Goal: Answer question/provide support

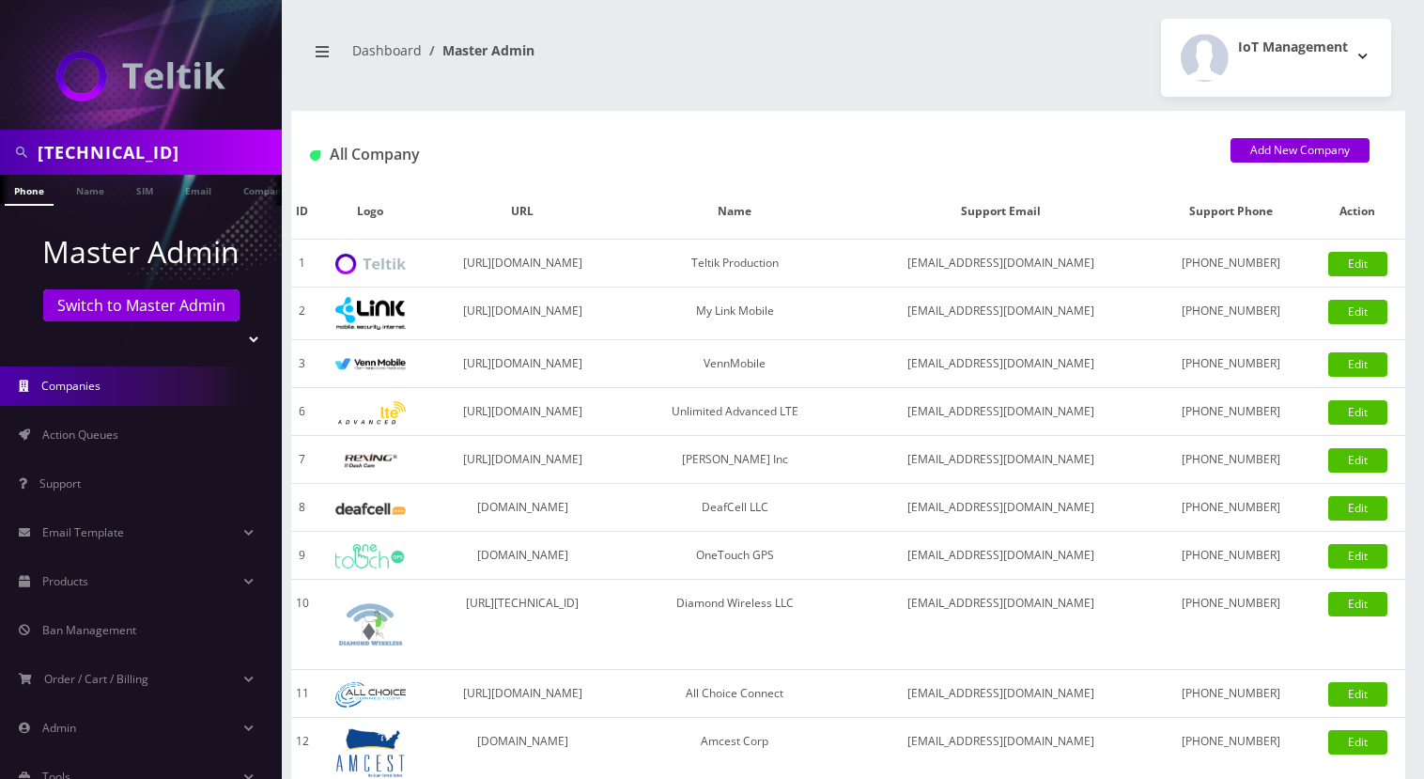
select select
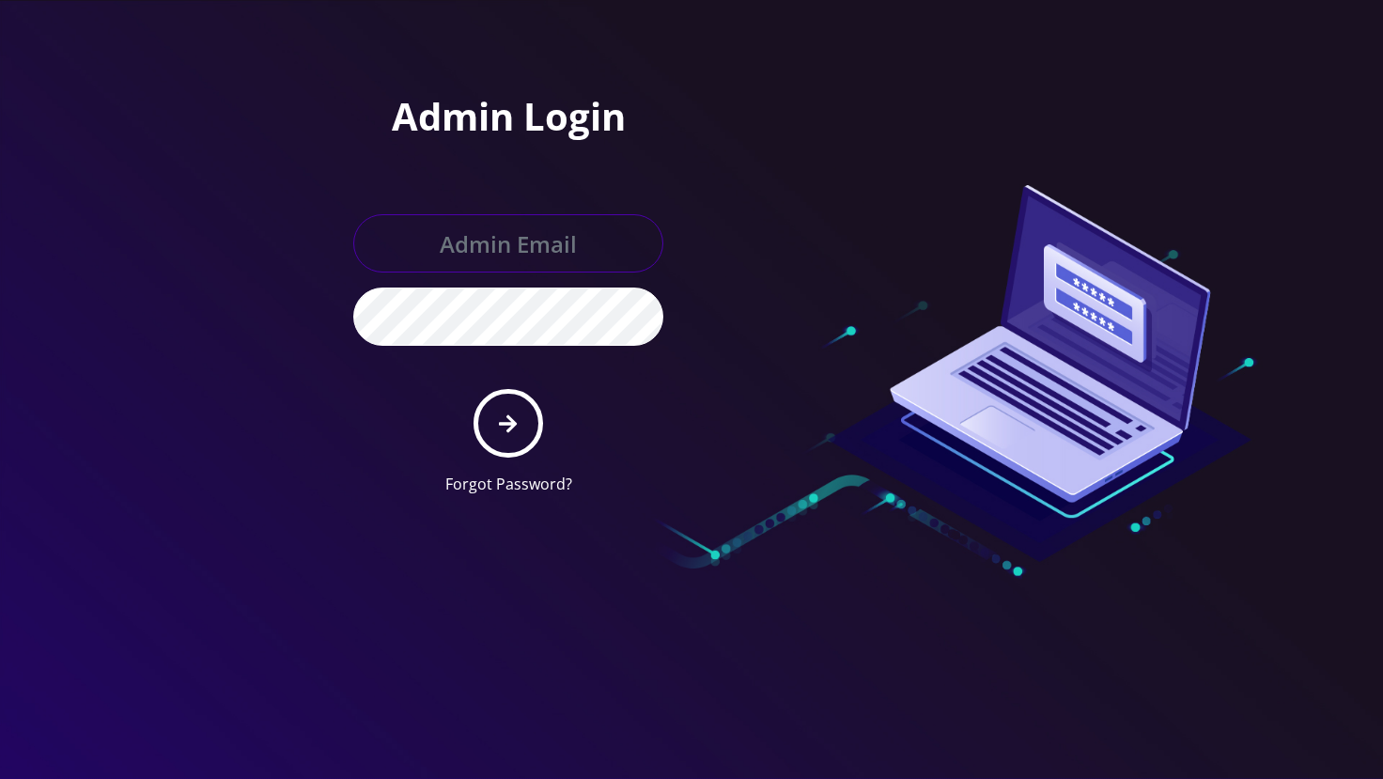
type input "angel@teltik.com"
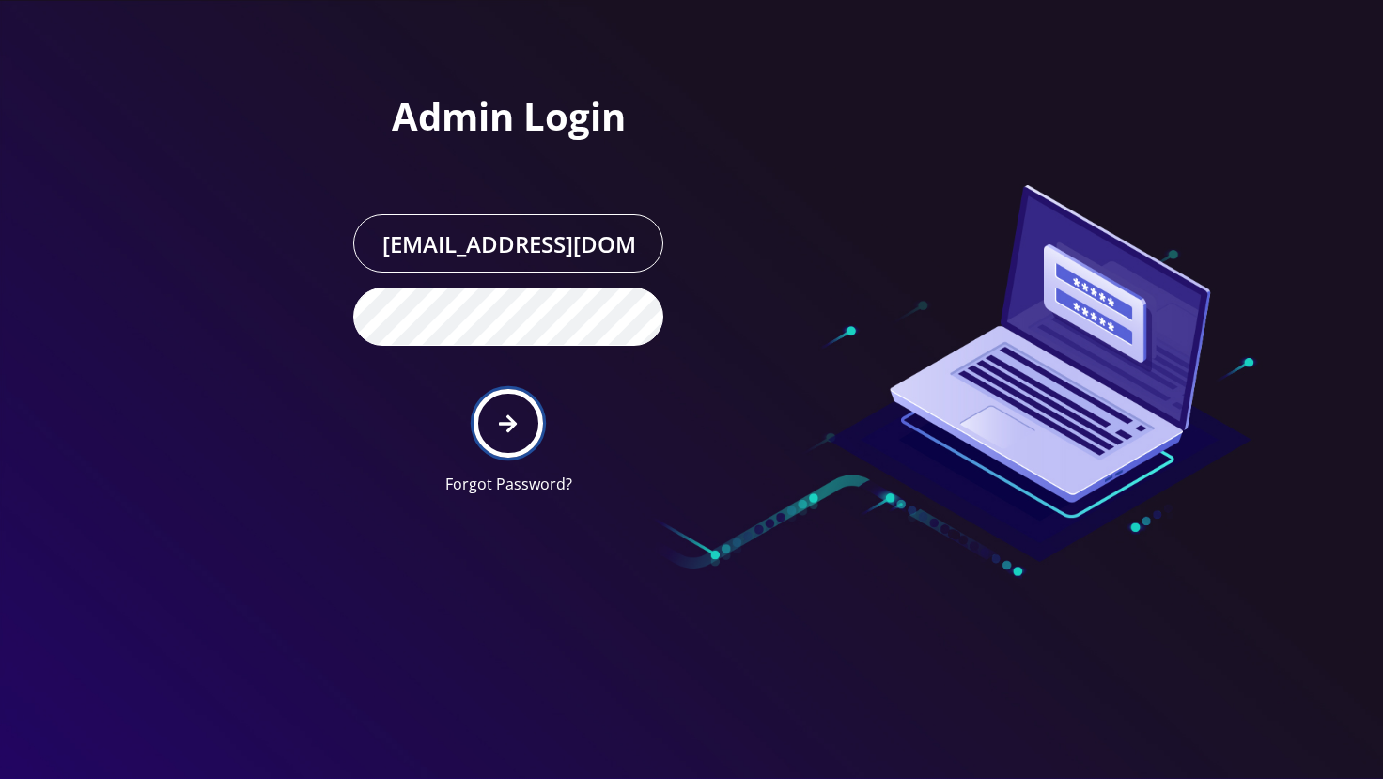
click at [528, 421] on button "submit" at bounding box center [508, 423] width 69 height 69
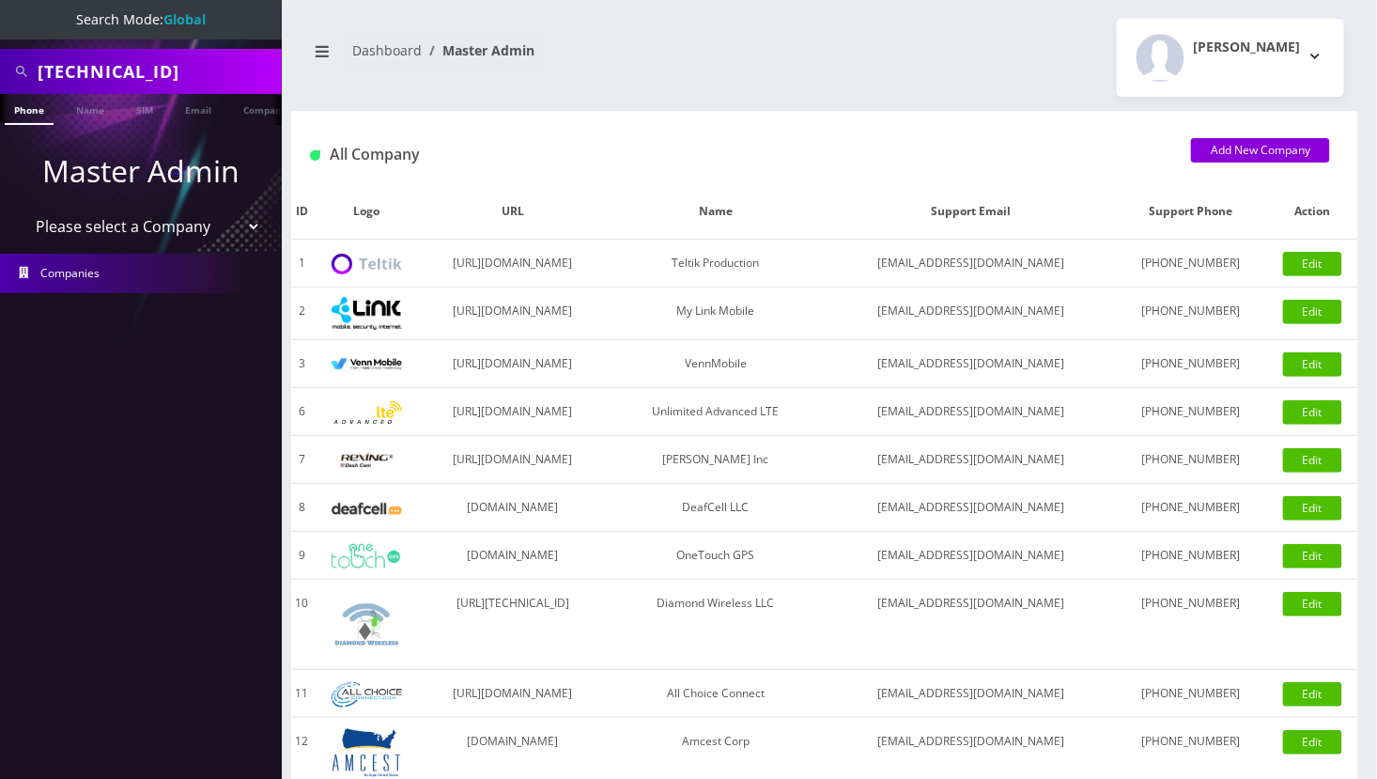
click at [160, 79] on input "89148000011554086494" at bounding box center [158, 72] width 240 height 36
click at [97, 73] on input "89148000011554086494" at bounding box center [158, 72] width 240 height 36
paste input "[EMAIL_ADDRESS][DOMAIN_NAME]"
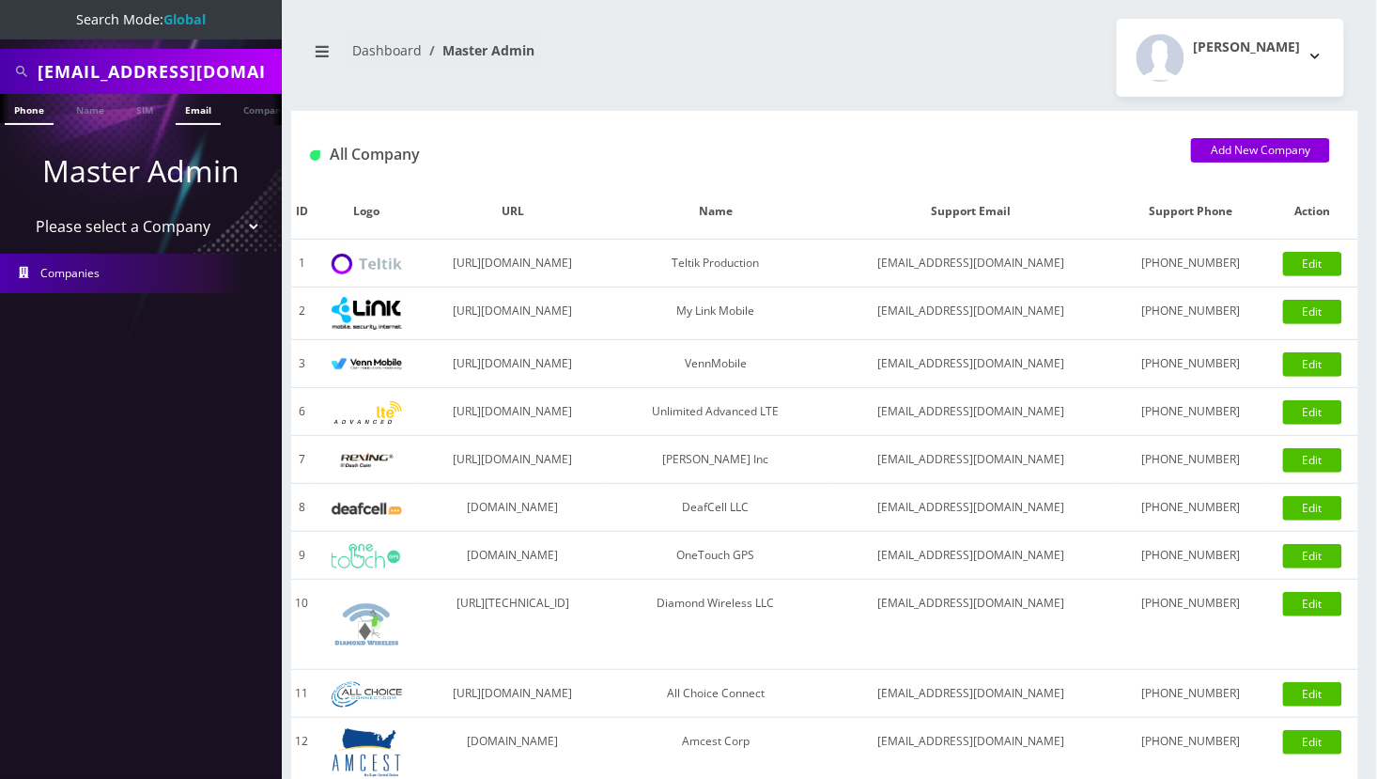
type input "[EMAIL_ADDRESS][DOMAIN_NAME]"
click at [204, 114] on link "Email" at bounding box center [198, 109] width 45 height 31
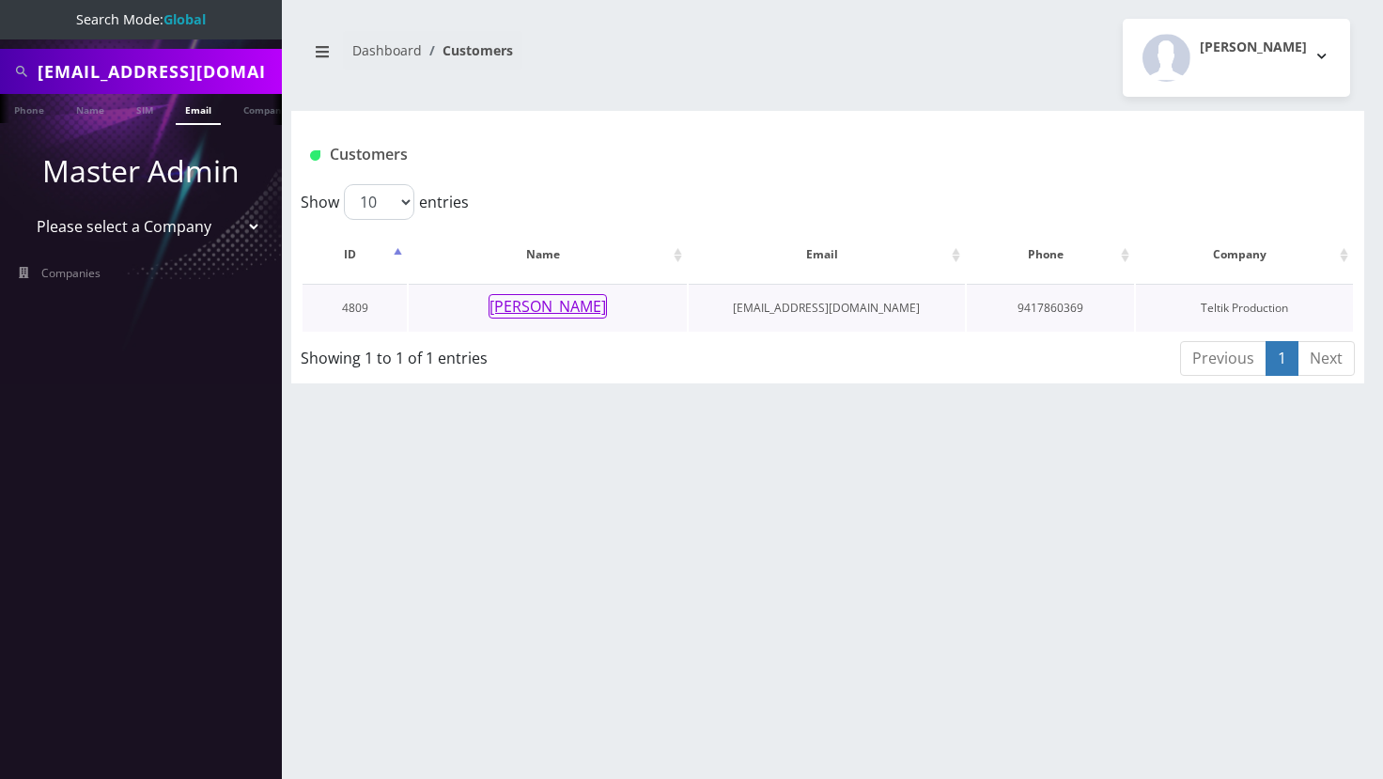
click at [538, 301] on button "Joshua Fassinger" at bounding box center [548, 306] width 118 height 24
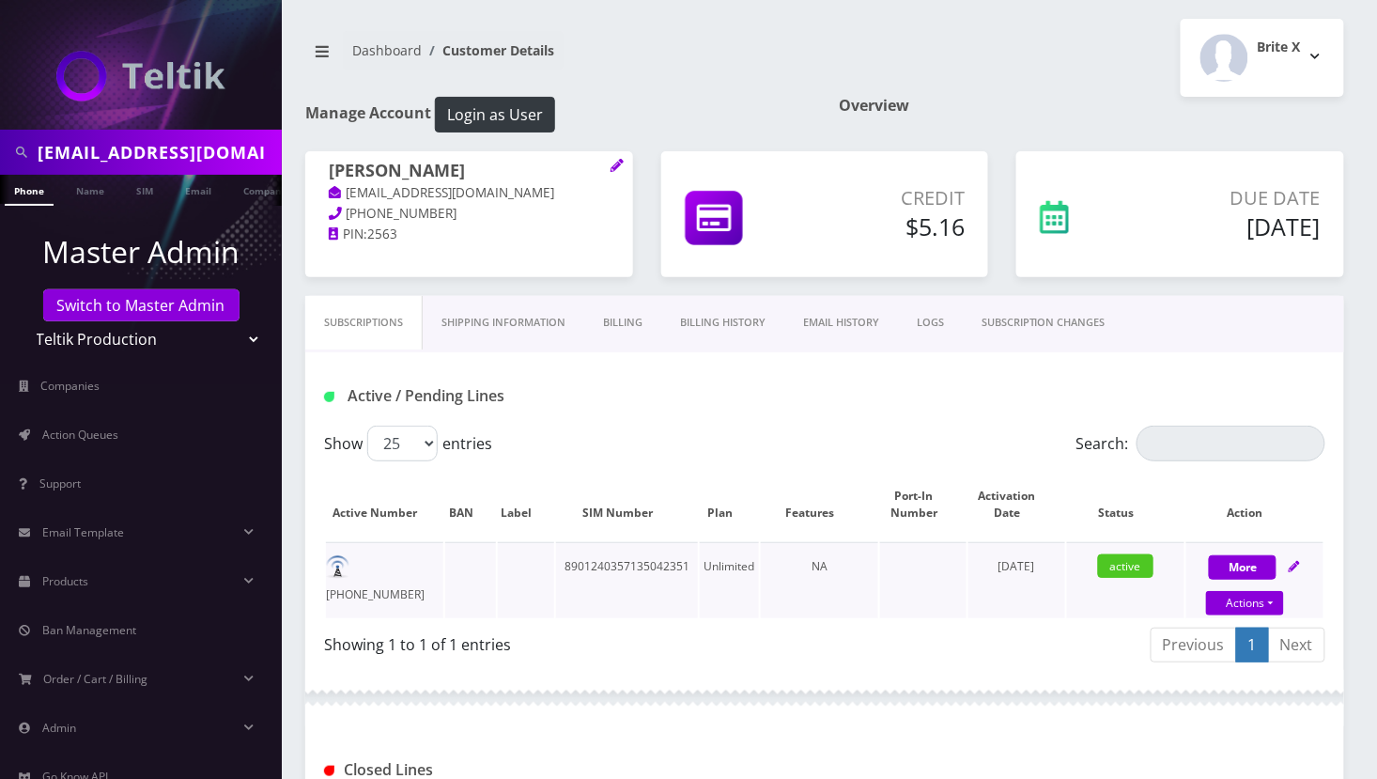
click at [414, 565] on td "941-786-0369" at bounding box center [384, 580] width 117 height 76
click at [414, 565] on td "[PHONE_NUMBER]" at bounding box center [384, 580] width 117 height 76
copy td "[PHONE_NUMBER]"
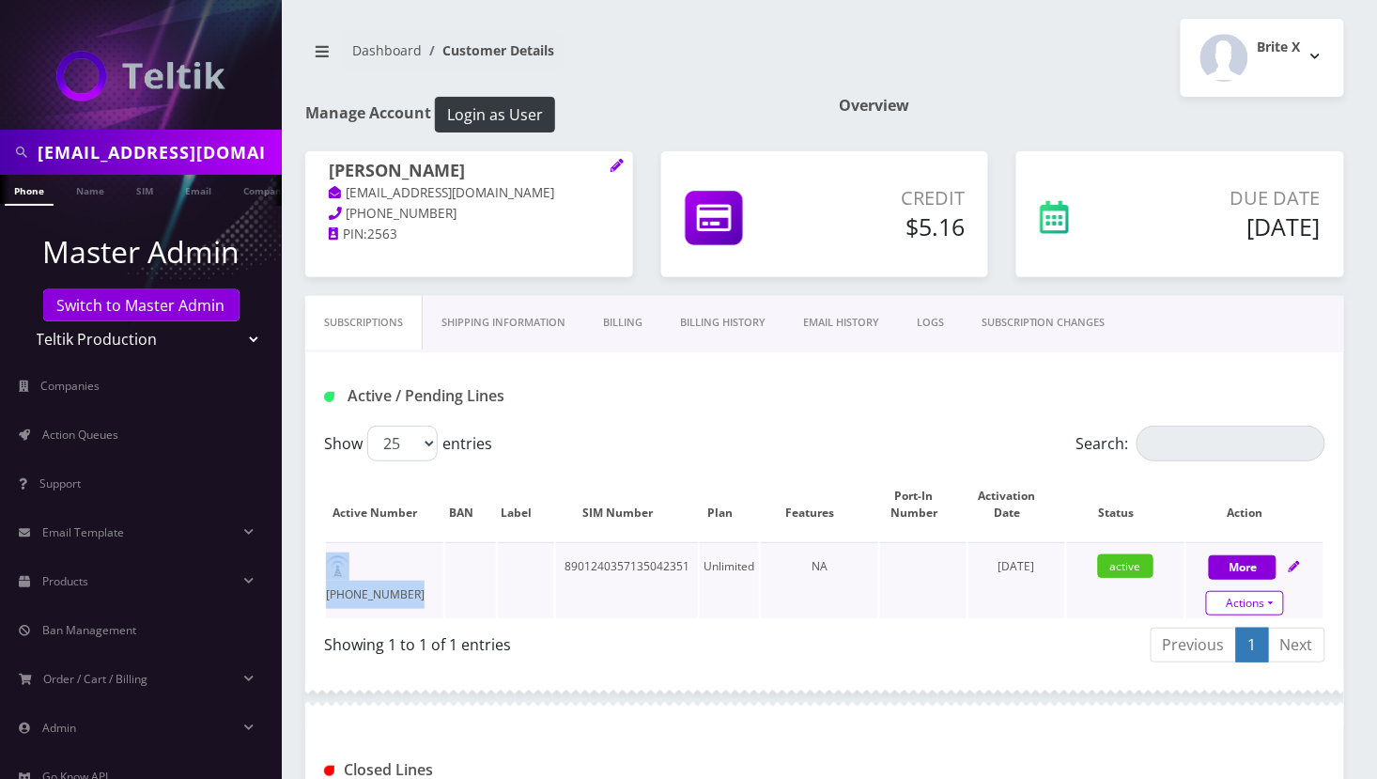
click at [1256, 599] on link "Actions" at bounding box center [1245, 603] width 78 height 24
select select "3-in-1 SIM Kit"
select select "45"
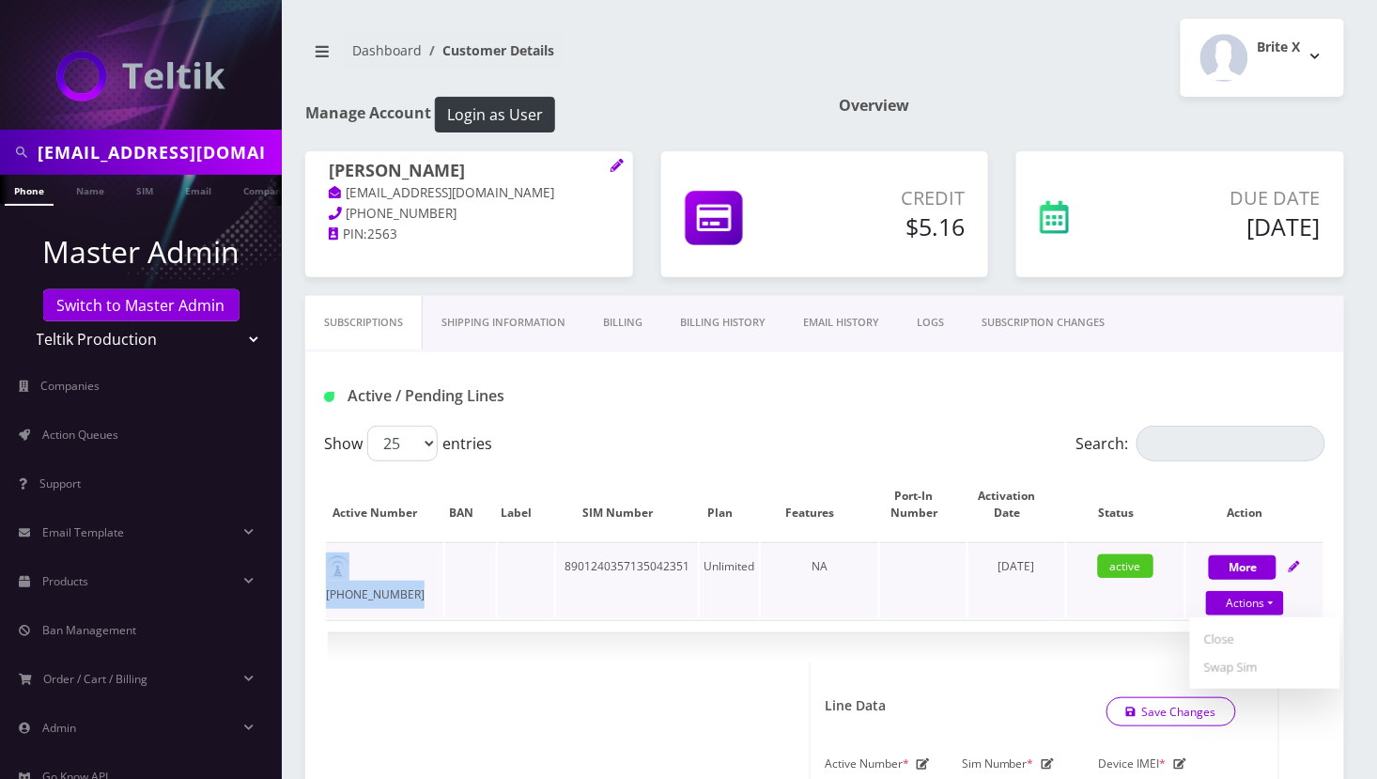
click at [1228, 633] on link "Close" at bounding box center [1265, 639] width 150 height 28
type input "10/12/2025"
select select "3-in-1 SIM Kit"
select select "45"
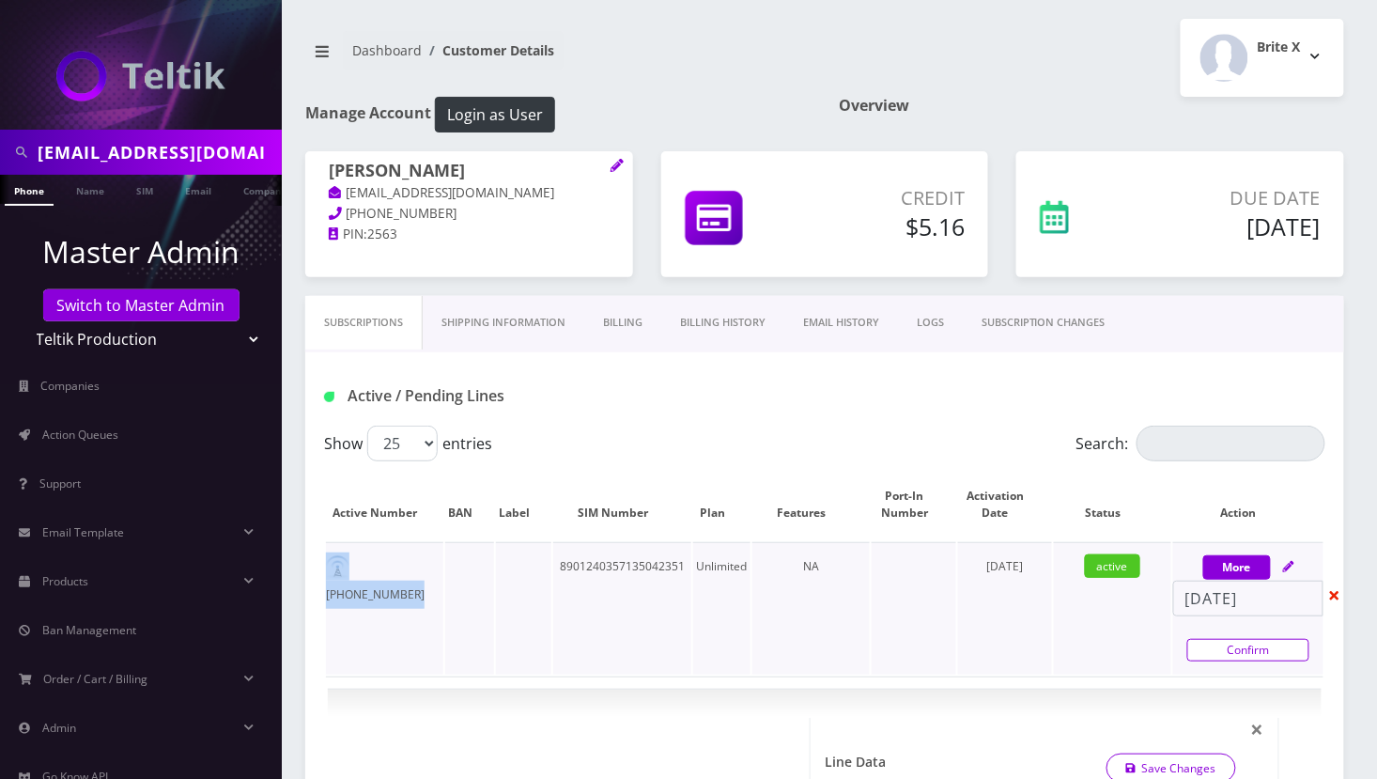
click at [1236, 652] on link "Confirm" at bounding box center [1249, 650] width 122 height 23
select select "3-in-1 SIM Kit"
select select "45"
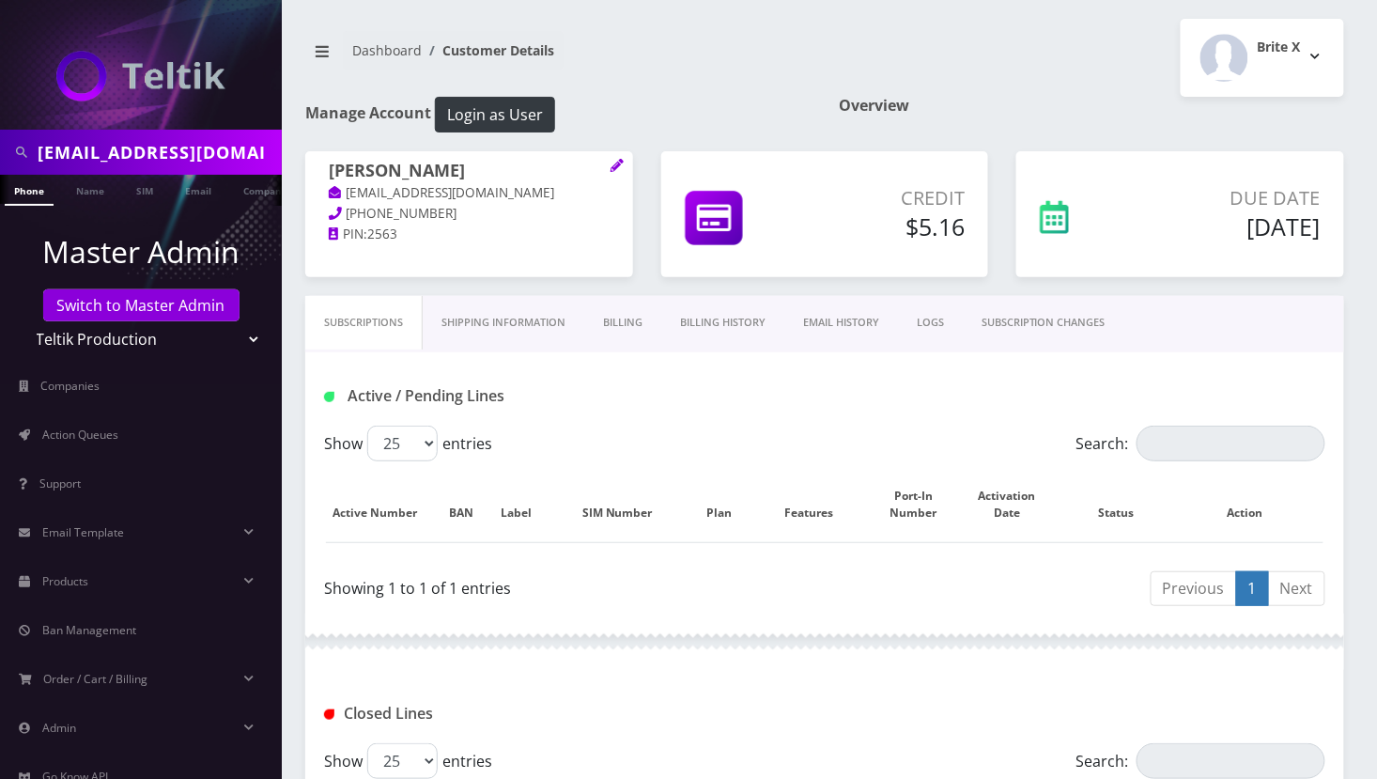
click at [618, 318] on link "Billing" at bounding box center [622, 323] width 77 height 54
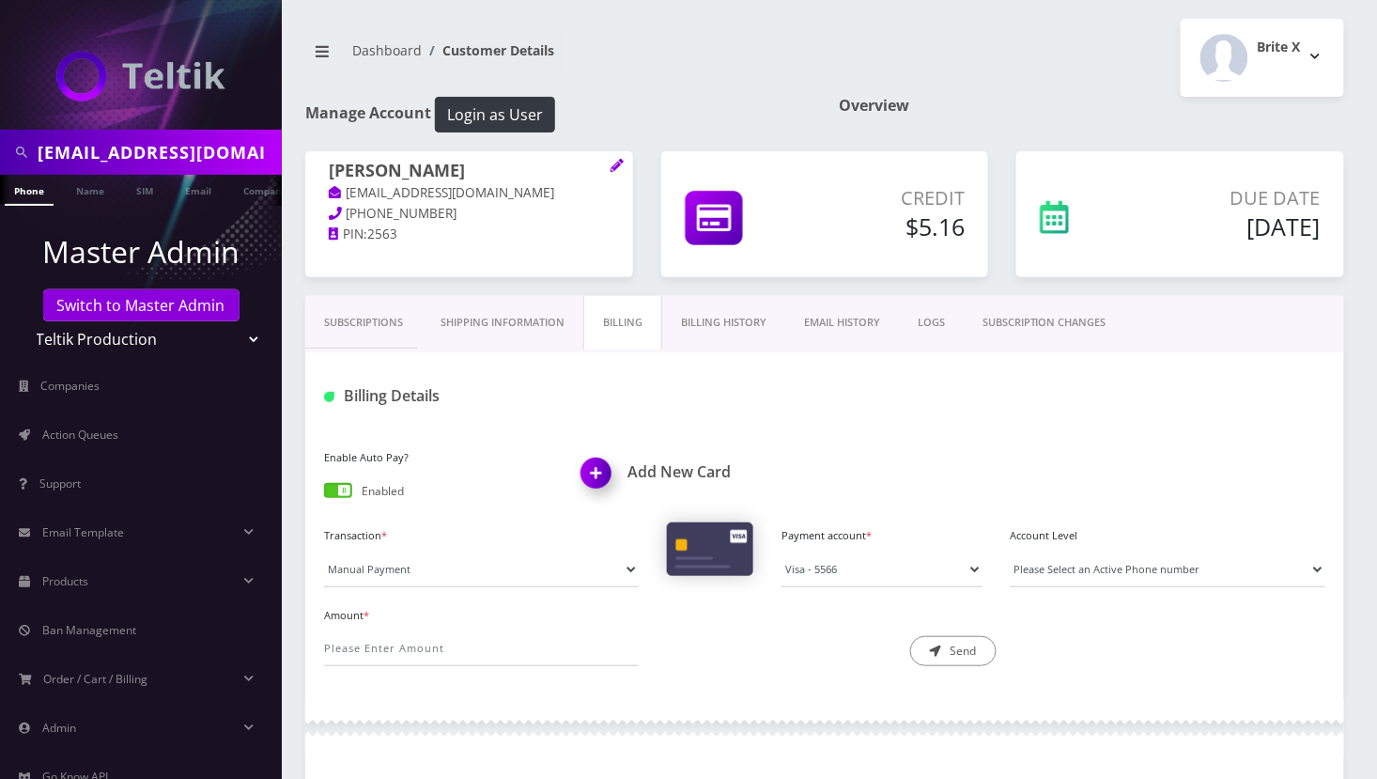
click at [343, 490] on span at bounding box center [338, 490] width 28 height 15
click at [324, 494] on input "checkbox" at bounding box center [324, 494] width 0 height 0
click at [201, 179] on link "Email" at bounding box center [198, 190] width 45 height 31
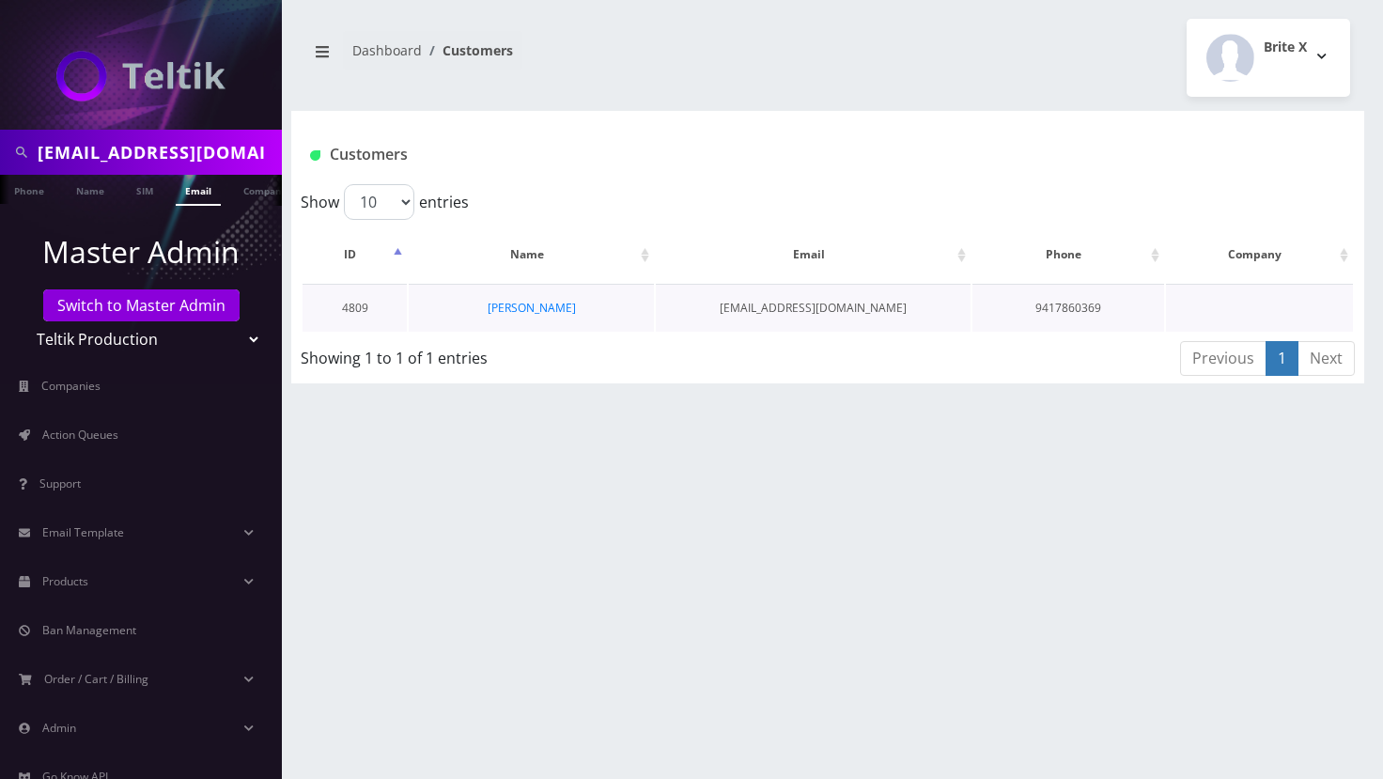
click at [543, 297] on td "[PERSON_NAME]" at bounding box center [531, 308] width 245 height 48
click at [543, 301] on link "[PERSON_NAME]" at bounding box center [532, 308] width 88 height 16
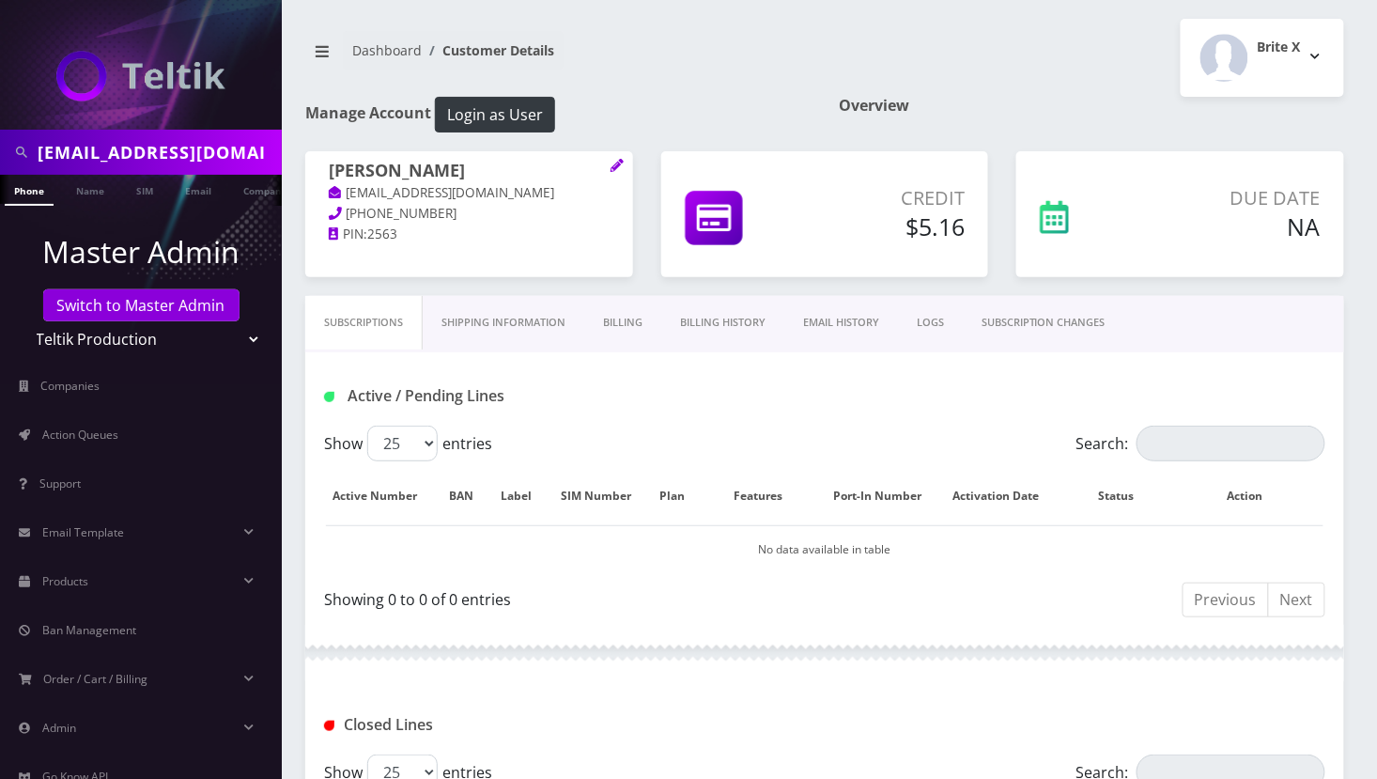
click at [842, 324] on link "EMAIL HISTORY" at bounding box center [842, 323] width 114 height 54
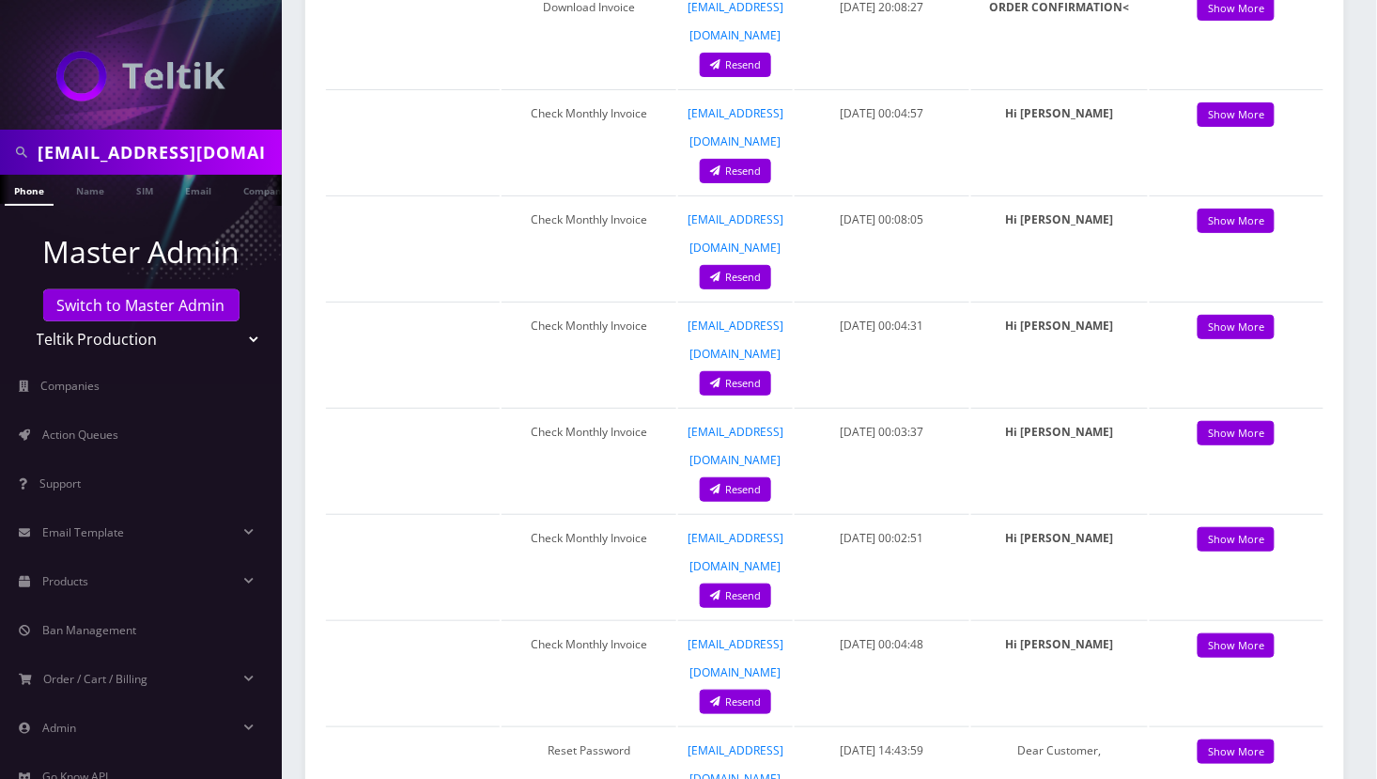
scroll to position [2420, 0]
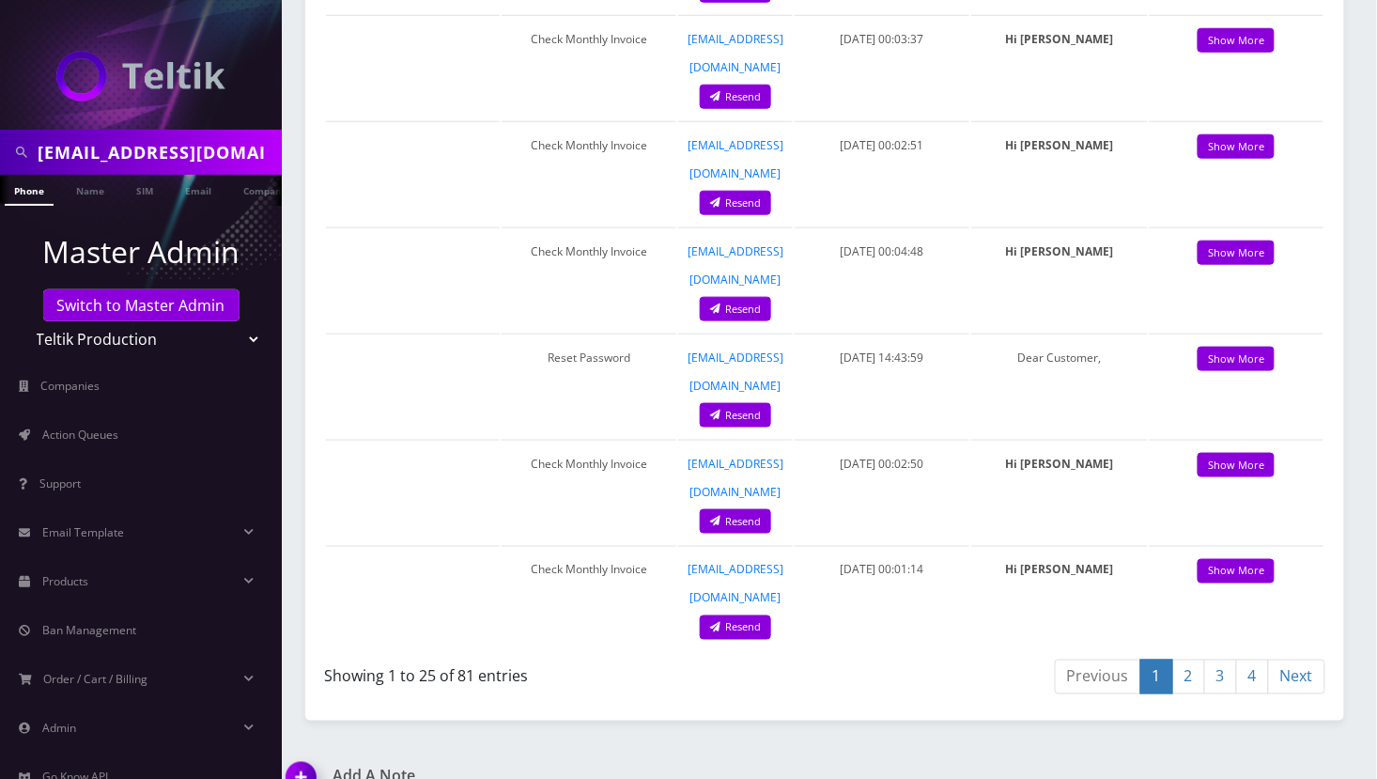
type input "chat- ported out as of 10/12 per ultra, closed in csr and disabled AP--Angel"
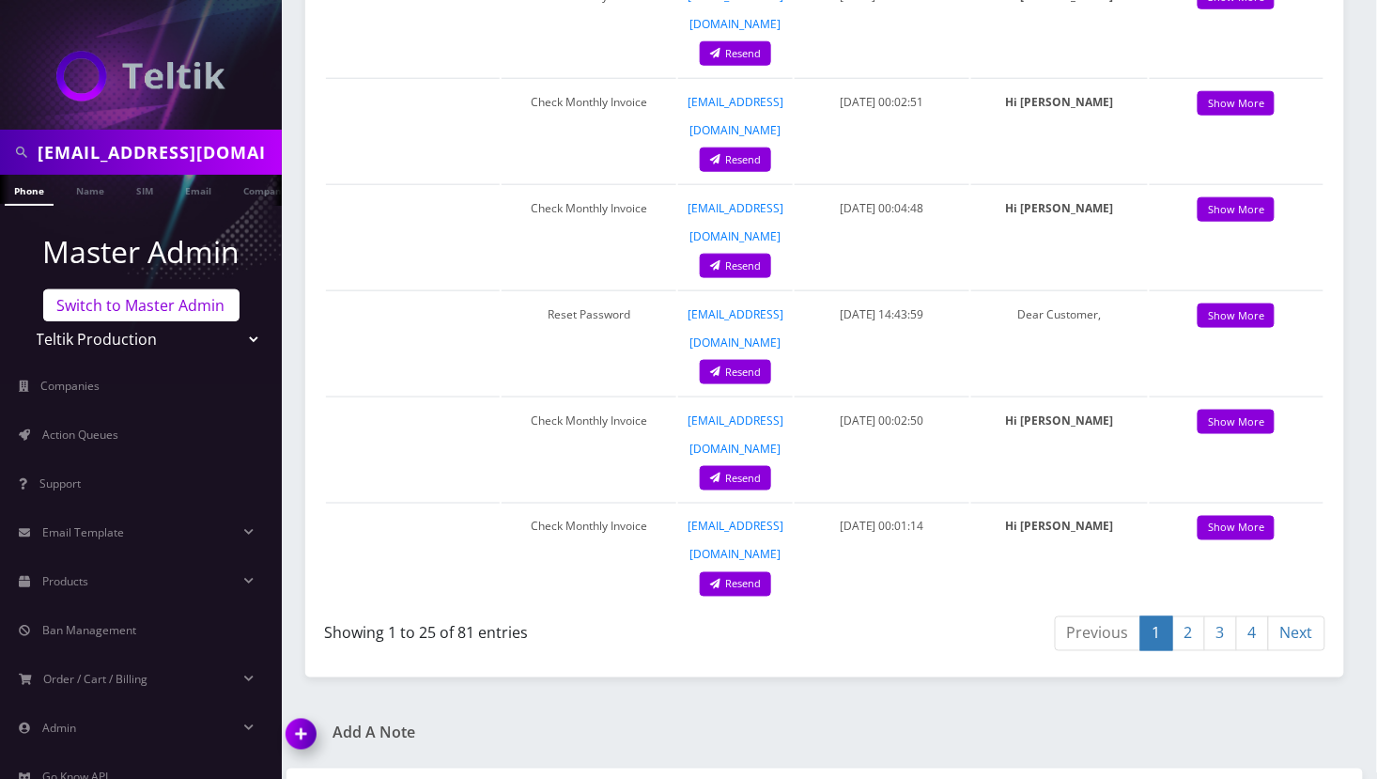
click at [159, 309] on link "Switch to Master Admin" at bounding box center [141, 305] width 196 height 32
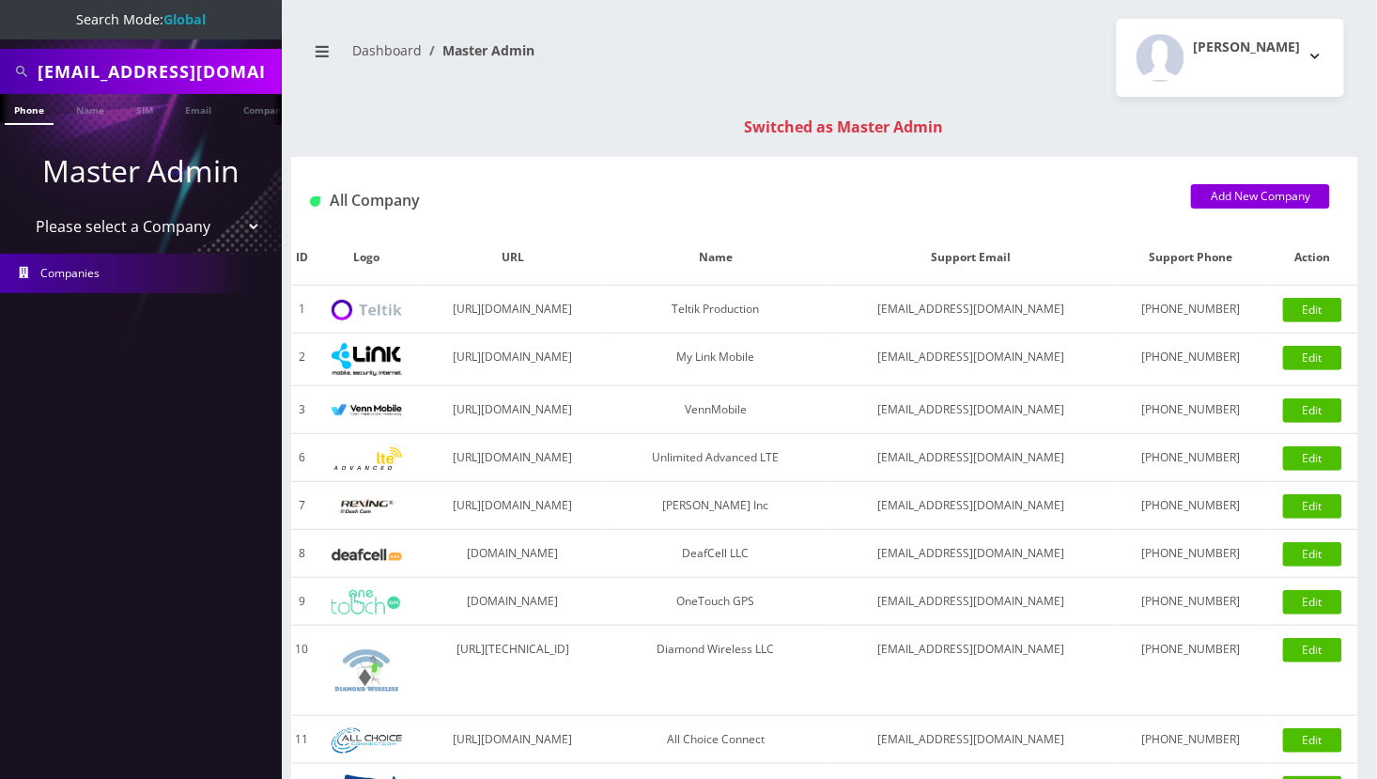
click at [610, 117] on div "Switched as Master Admin" at bounding box center [843, 127] width 1067 height 23
click at [531, 85] on div "Dashboard Master Admin [PERSON_NAME] Logout" at bounding box center [824, 58] width 1067 height 78
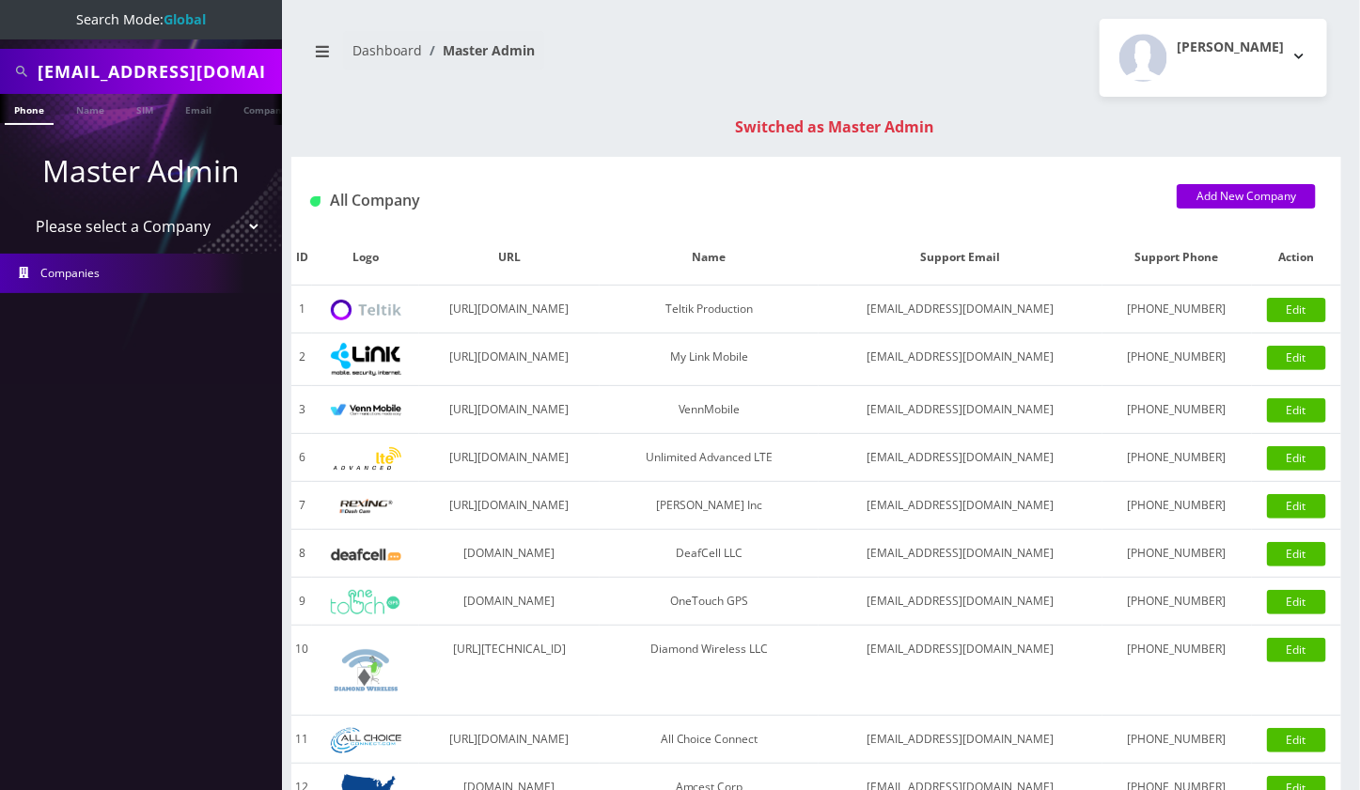
click at [115, 70] on input "[EMAIL_ADDRESS][DOMAIN_NAME]" at bounding box center [158, 72] width 240 height 36
paste input "[EMAIL_ADDRESS][DOMAIN_NAME]"
click at [115, 70] on input "[EMAIL_ADDRESS][DOMAIN_NAME]@[DOMAIN_NAME]" at bounding box center [158, 72] width 240 height 36
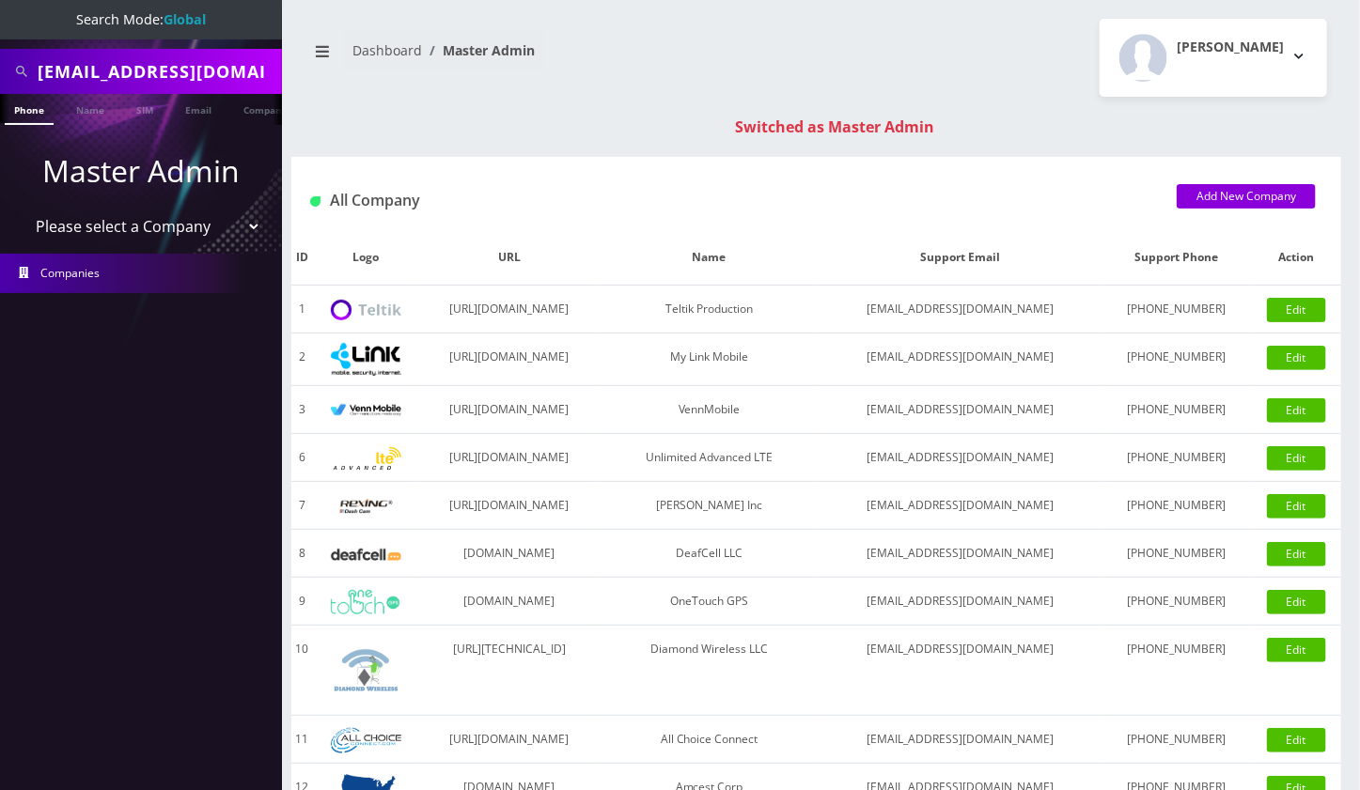
click at [115, 70] on input "[EMAIL_ADDRESS][DOMAIN_NAME]@[DOMAIN_NAME]" at bounding box center [158, 72] width 240 height 36
paste input "text"
type input "[EMAIL_ADDRESS][DOMAIN_NAME]"
click at [194, 101] on link "Email" at bounding box center [198, 109] width 45 height 31
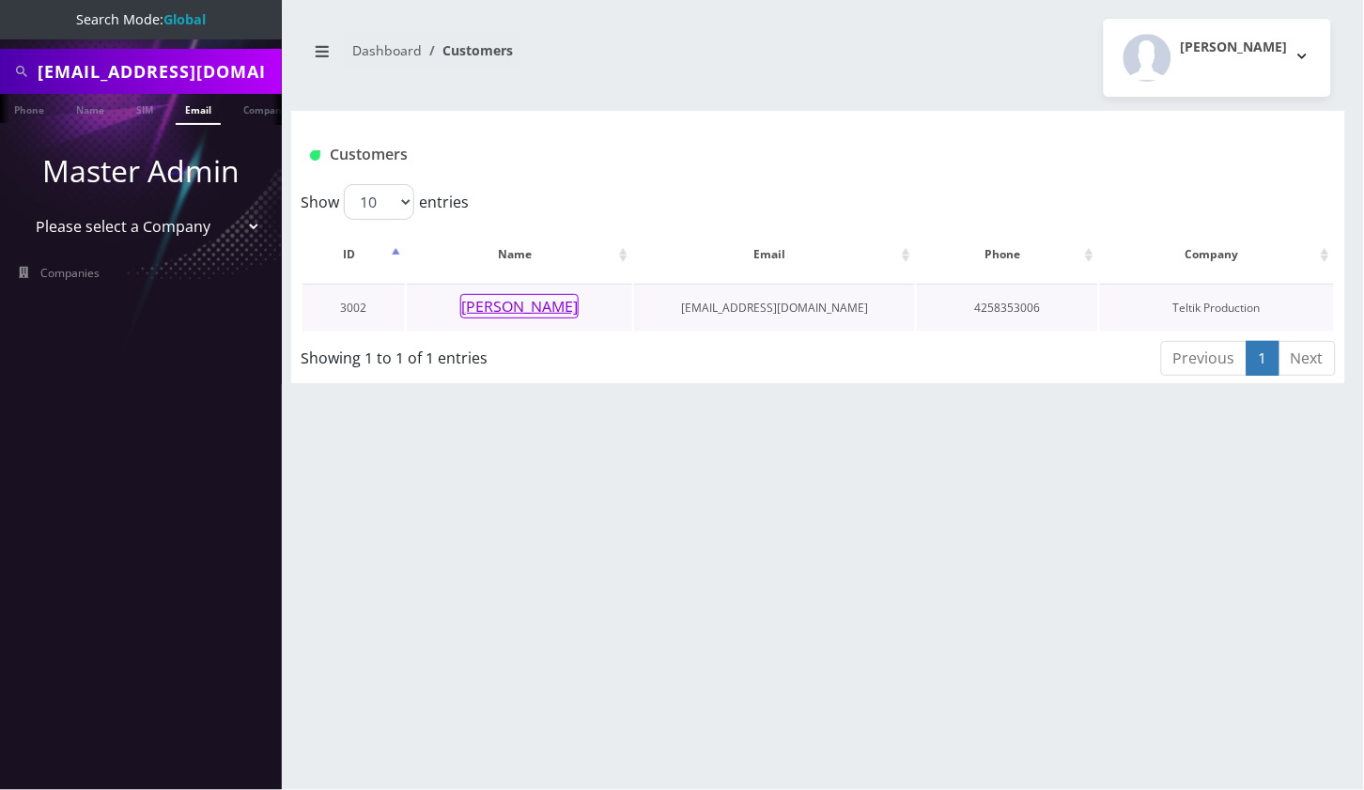
click at [523, 296] on button "[PERSON_NAME]" at bounding box center [519, 306] width 118 height 24
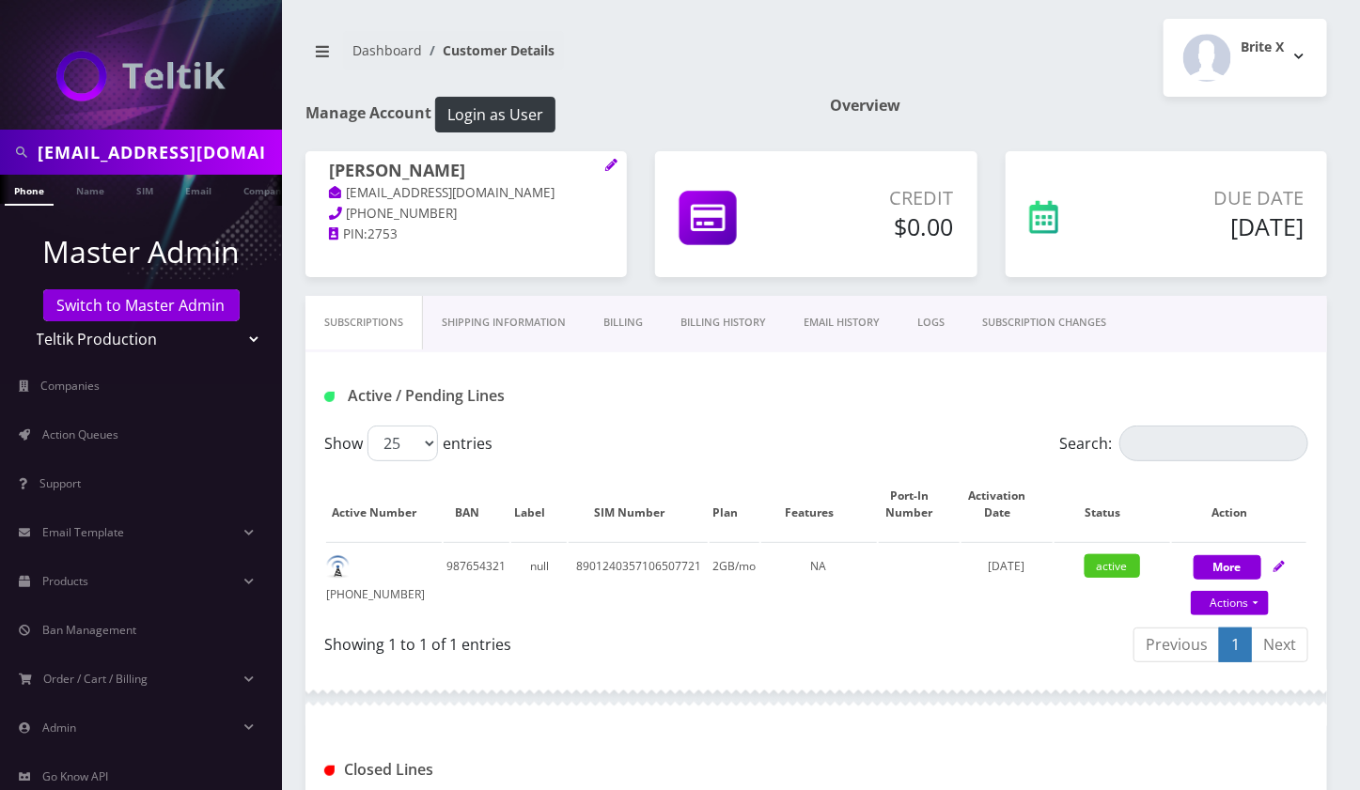
click at [707, 309] on link "Billing History" at bounding box center [722, 323] width 123 height 54
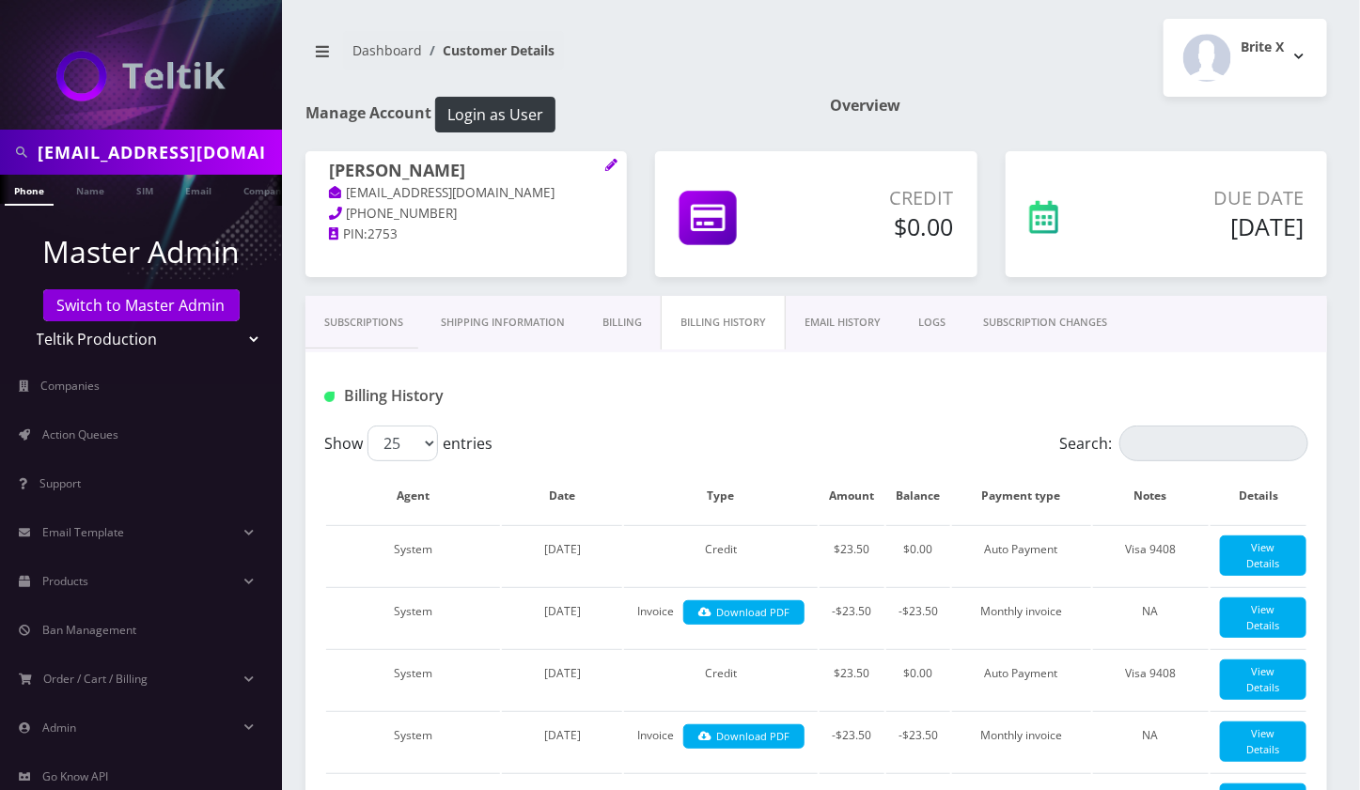
click at [361, 336] on link "Subscriptions" at bounding box center [363, 323] width 117 height 54
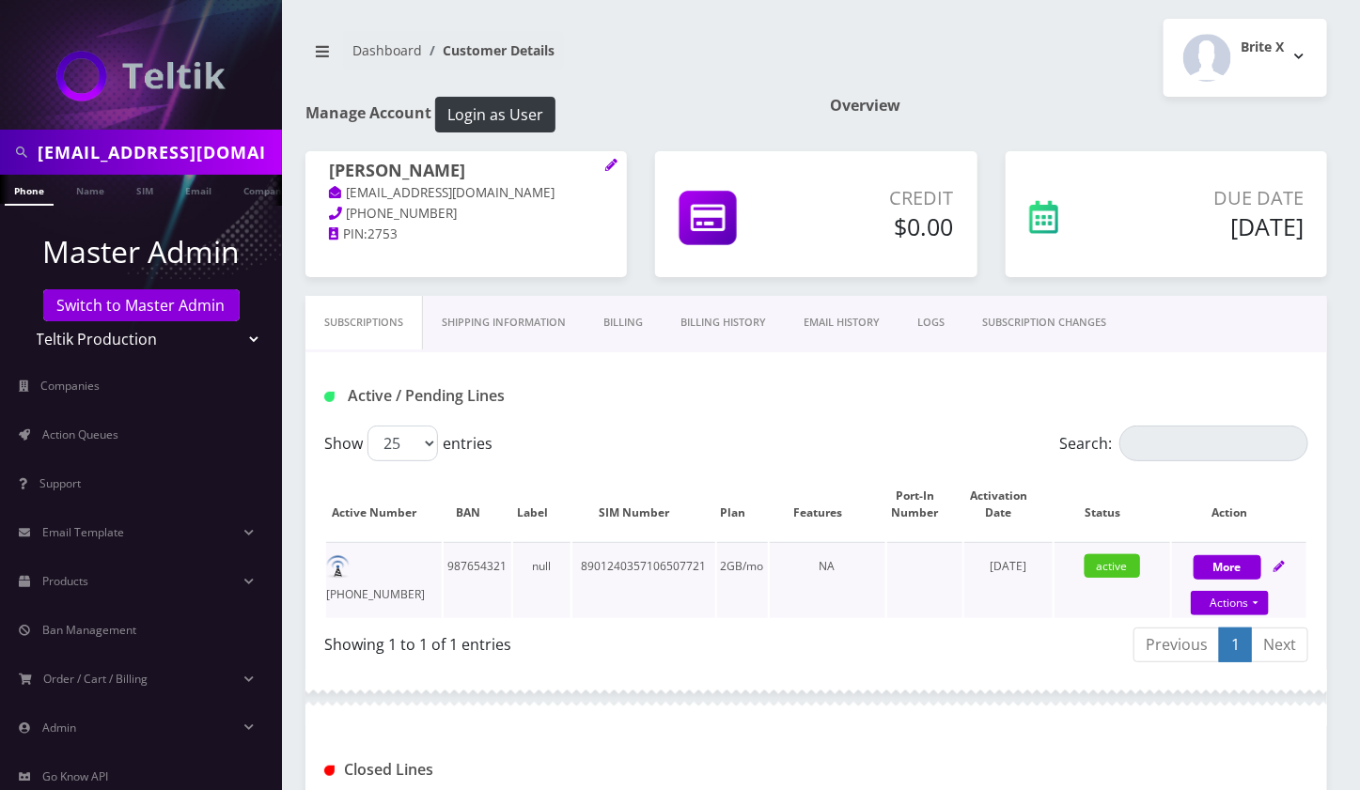
click at [398, 562] on td "[PHONE_NUMBER]" at bounding box center [384, 580] width 116 height 76
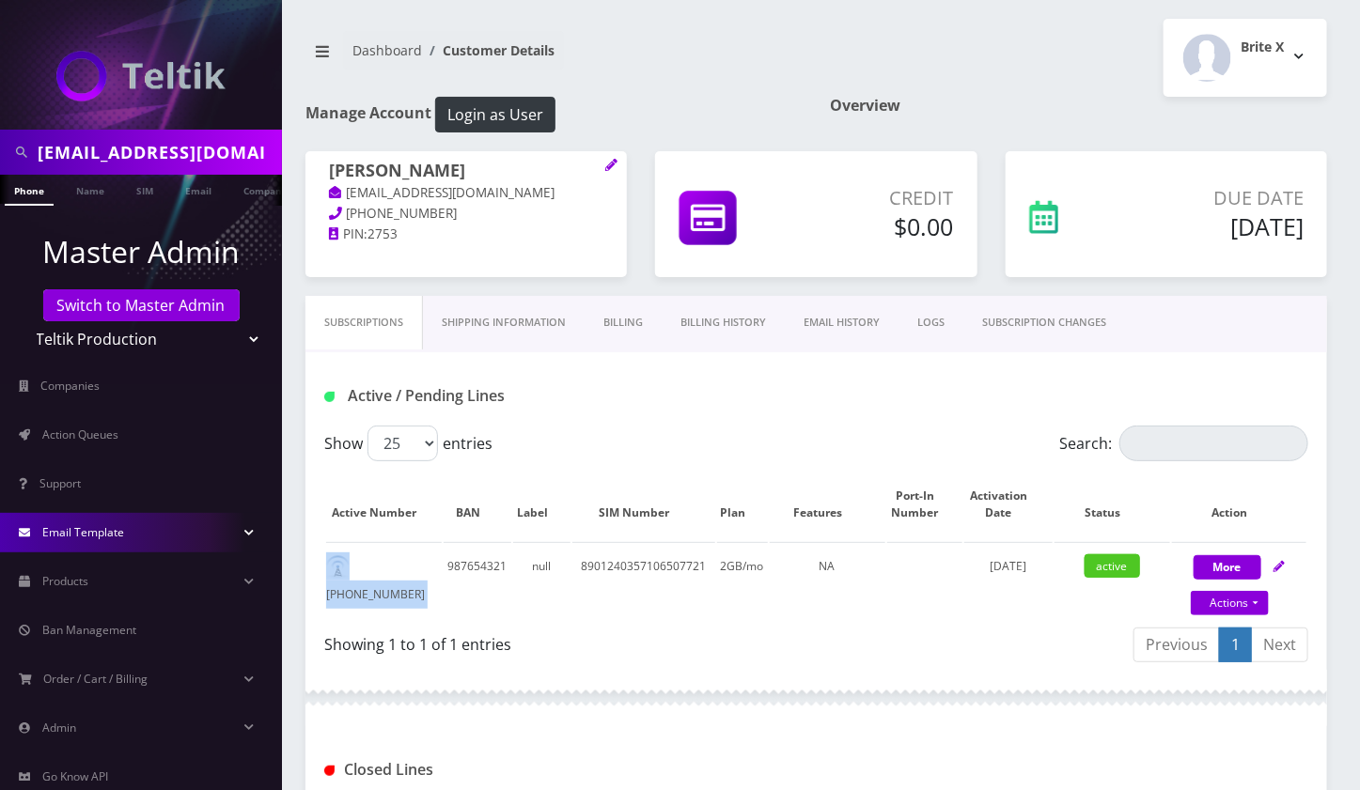
copy td "[PHONE_NUMBER]"
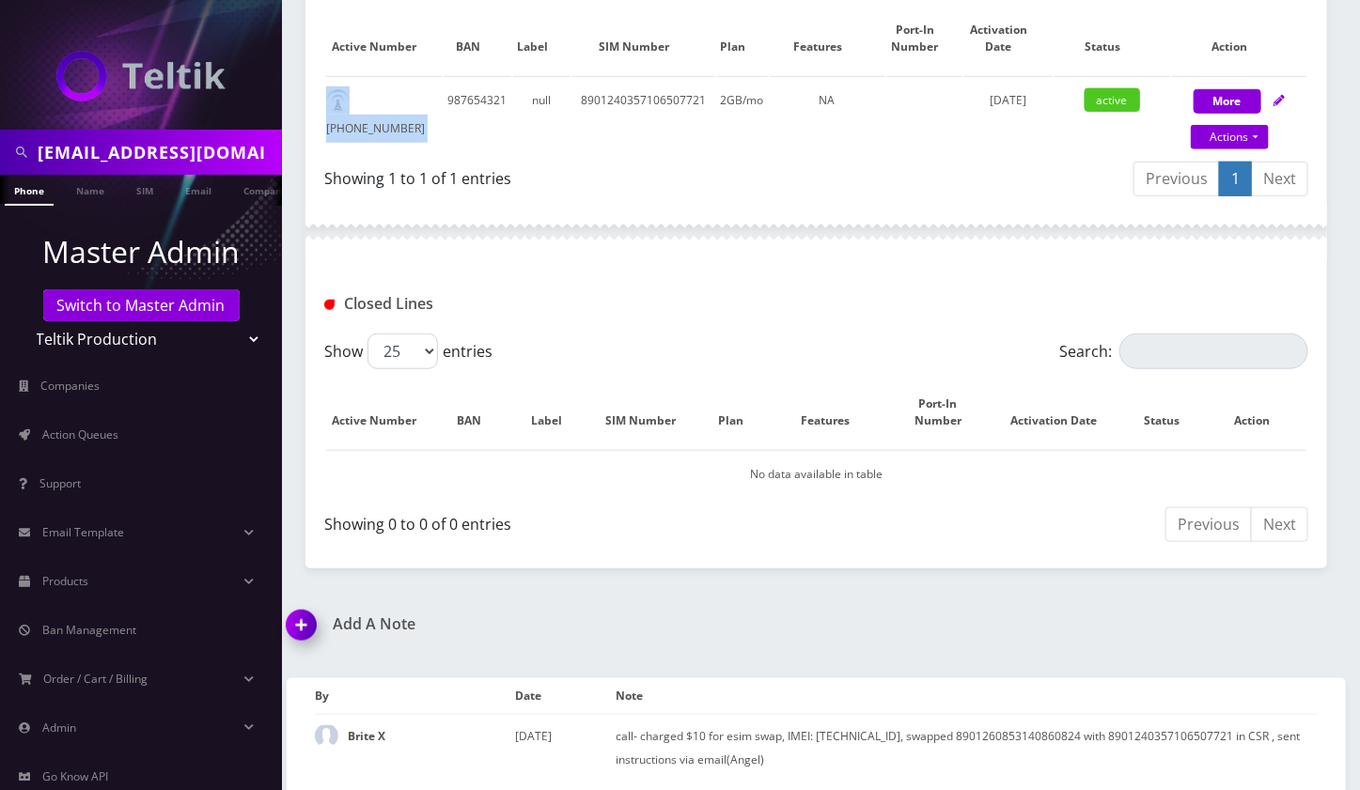
click at [293, 620] on img at bounding box center [304, 631] width 55 height 55
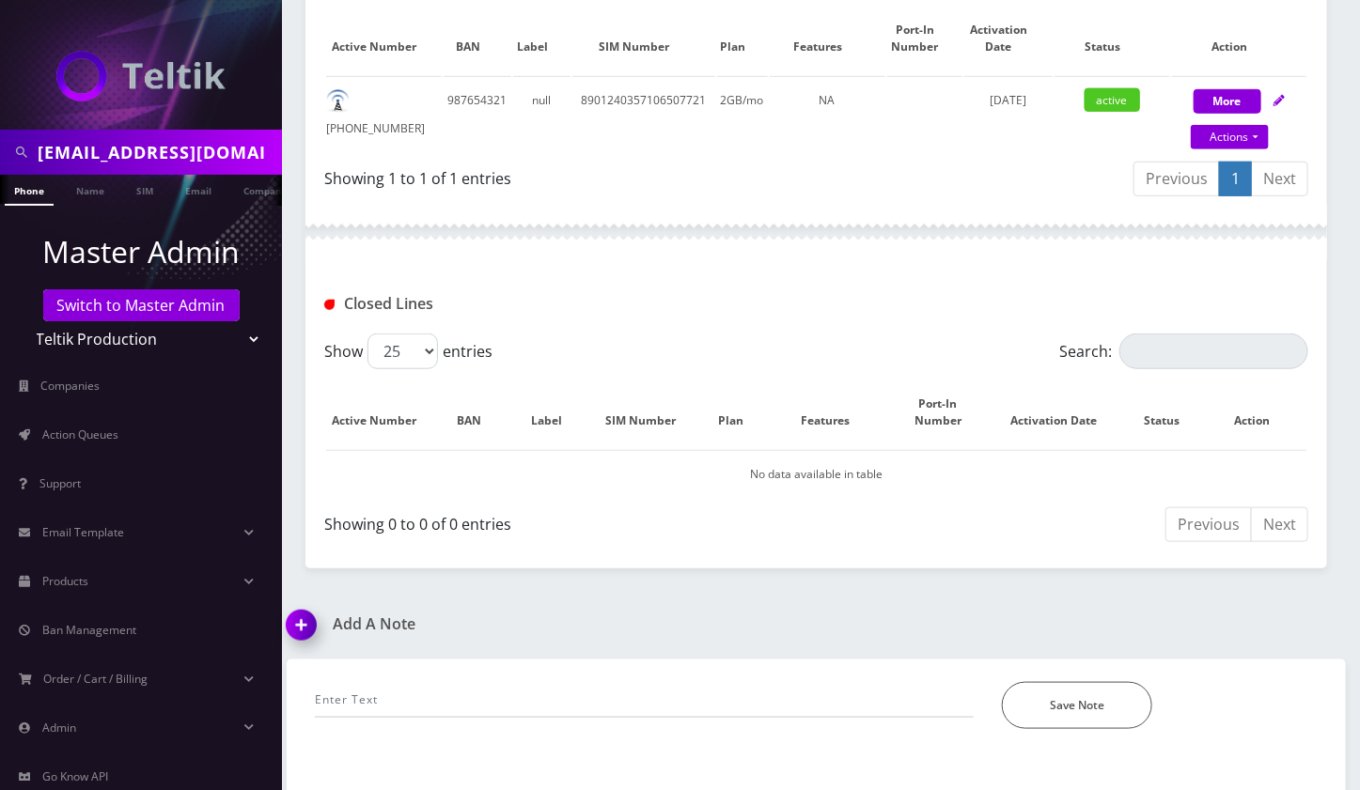
scroll to position [573, 0]
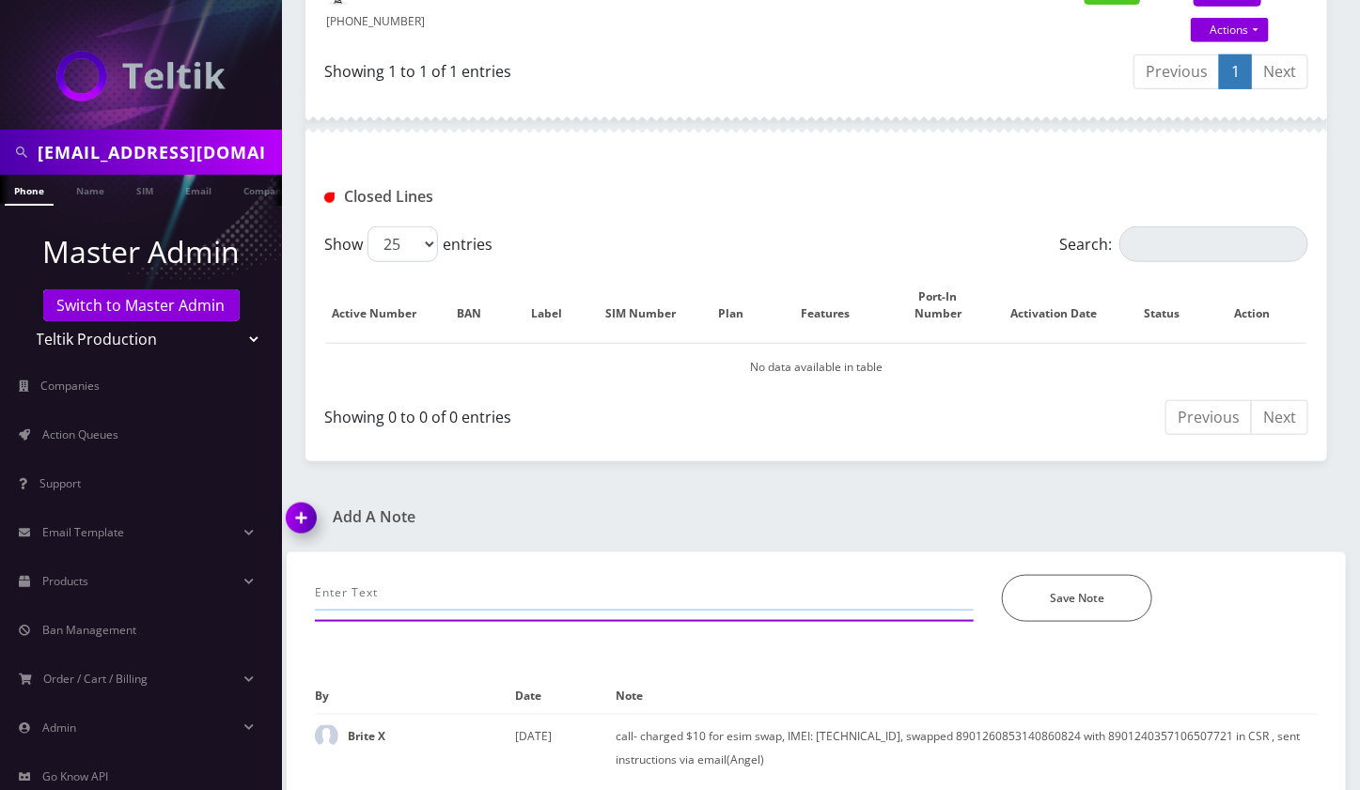
click at [436, 582] on input "text" at bounding box center [644, 593] width 659 height 36
paste input "chat-provided port out credentials, joining a new plan with NSP, offered perman…"
type input "chat-provided port out credentials, joining a new plan with NSP, offered perman…"
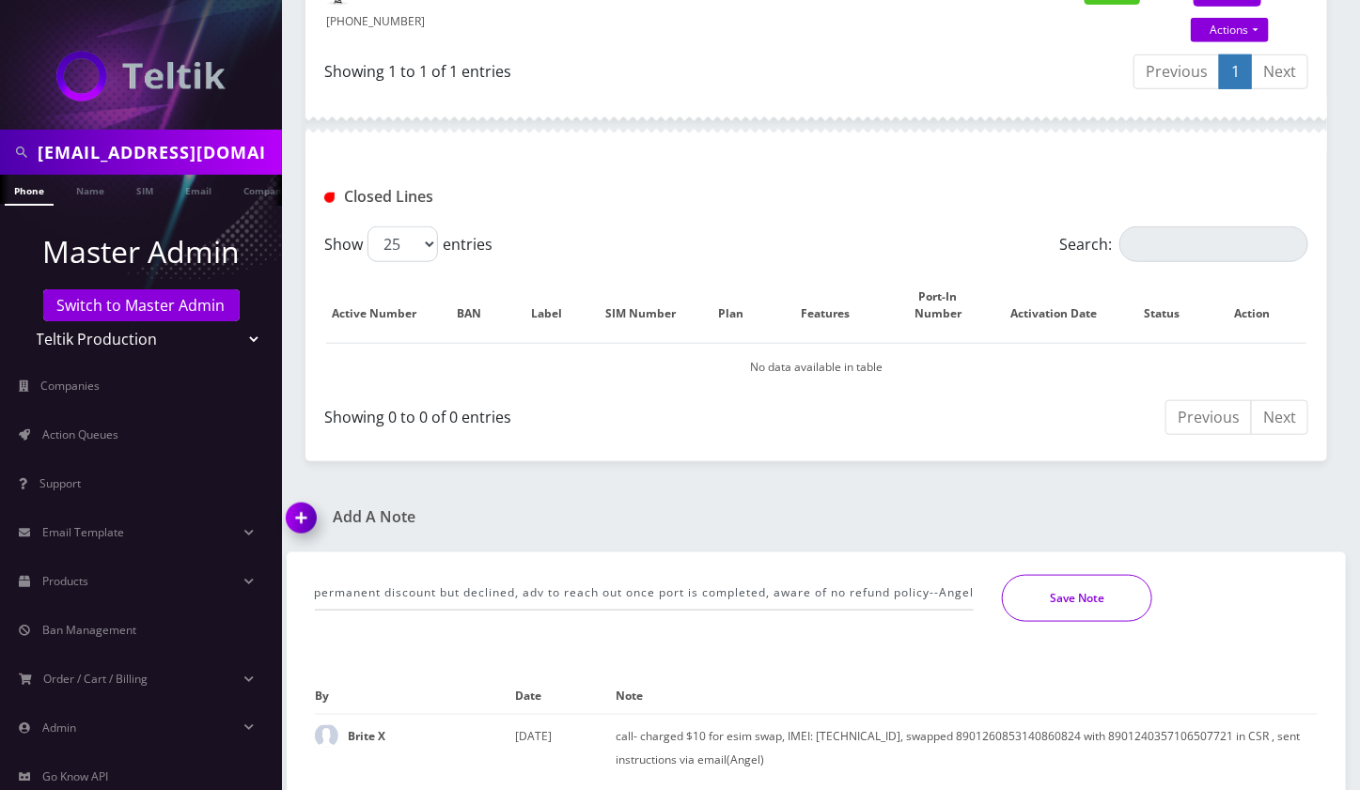
click at [1103, 583] on button "Save Note" at bounding box center [1077, 598] width 150 height 47
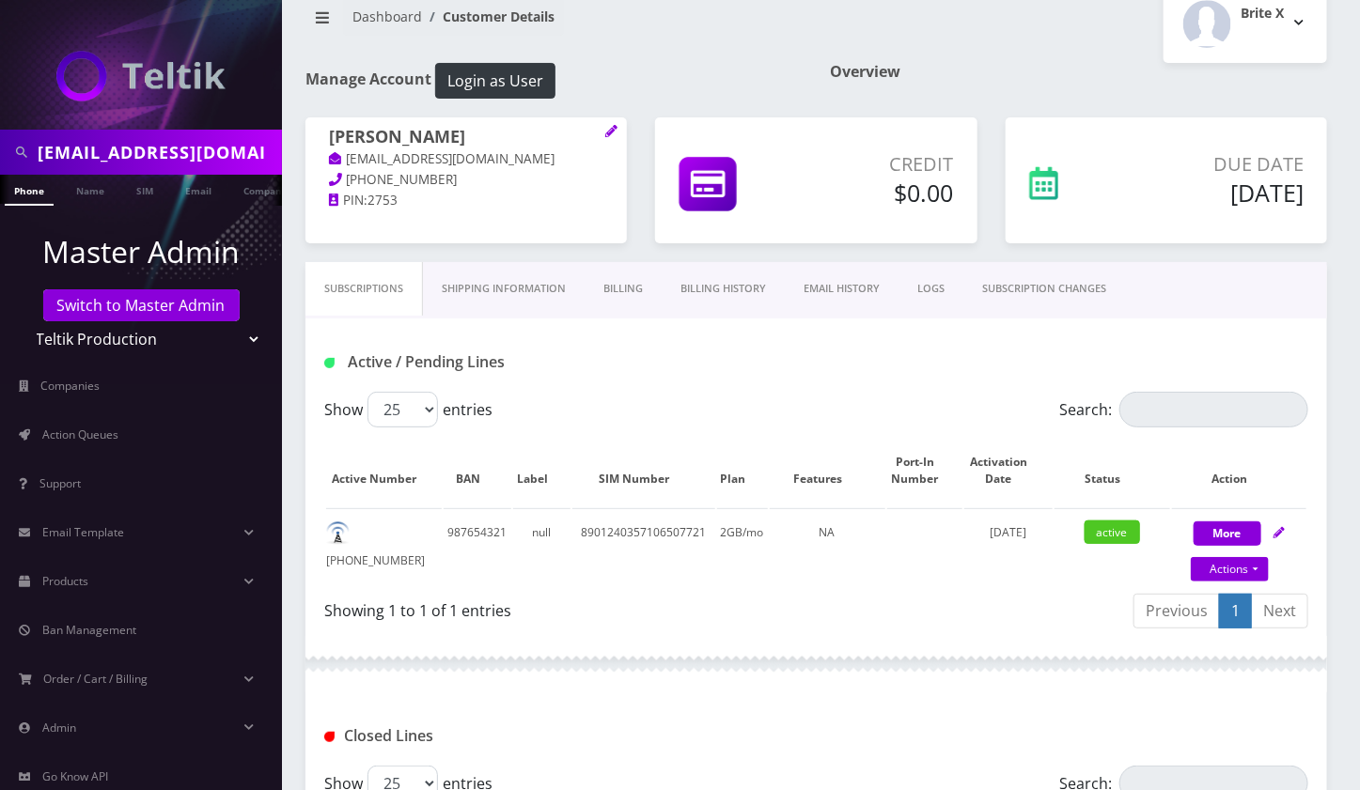
scroll to position [31, 0]
